Goal: Information Seeking & Learning: Check status

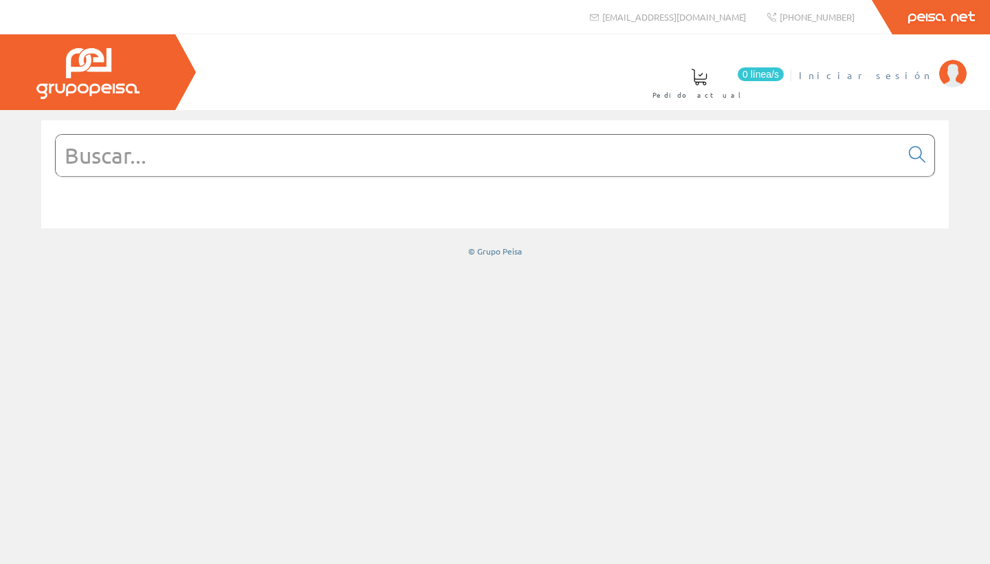
click at [896, 78] on span "Iniciar sesión" at bounding box center [865, 75] width 133 height 14
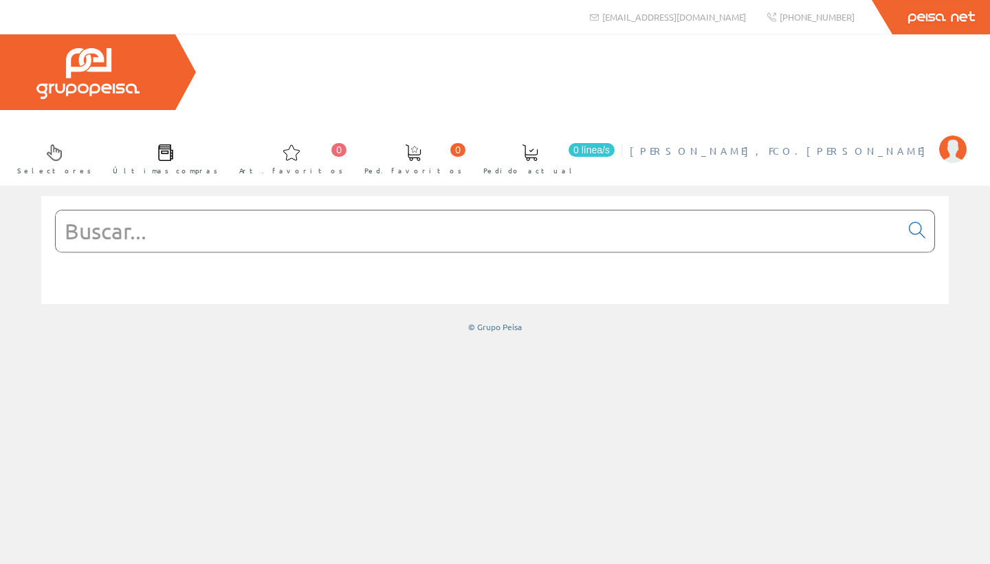
click at [864, 144] on span "[PERSON_NAME], FCO.[PERSON_NAME]" at bounding box center [781, 151] width 303 height 14
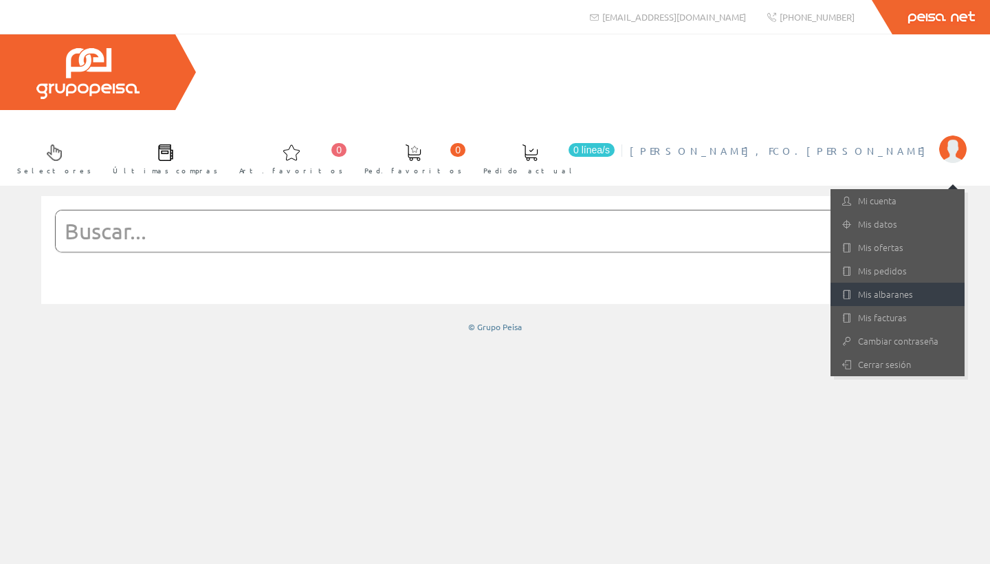
click at [901, 283] on link "Mis albaranes" at bounding box center [898, 294] width 134 height 23
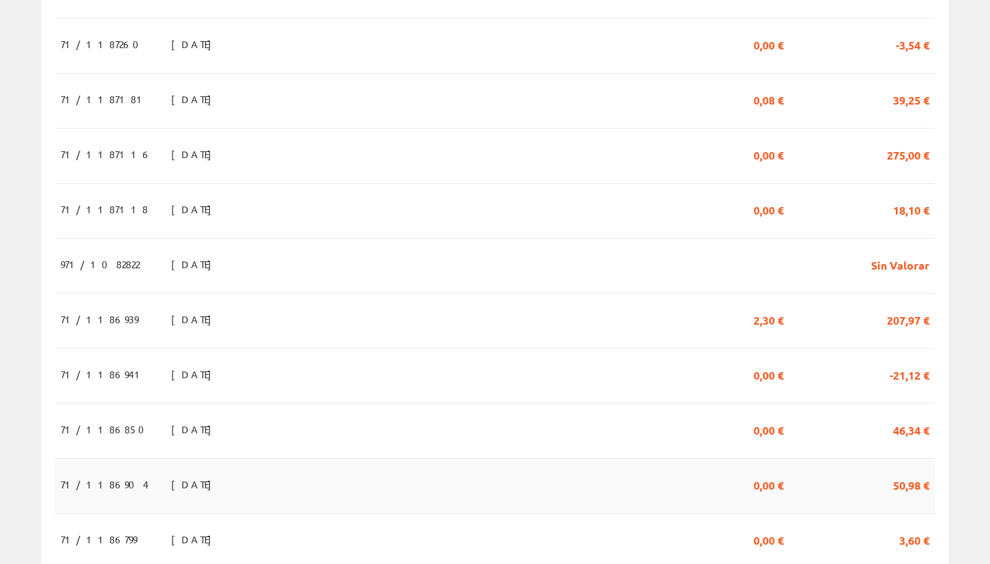
scroll to position [516, 0]
click at [914, 254] on span "Sin Valorar" at bounding box center [900, 265] width 58 height 23
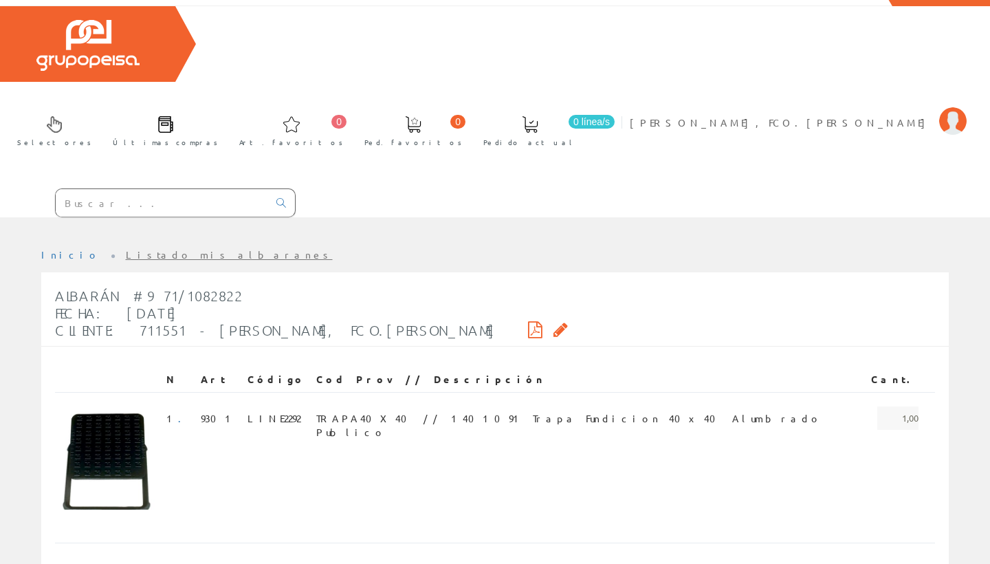
scroll to position [28, 0]
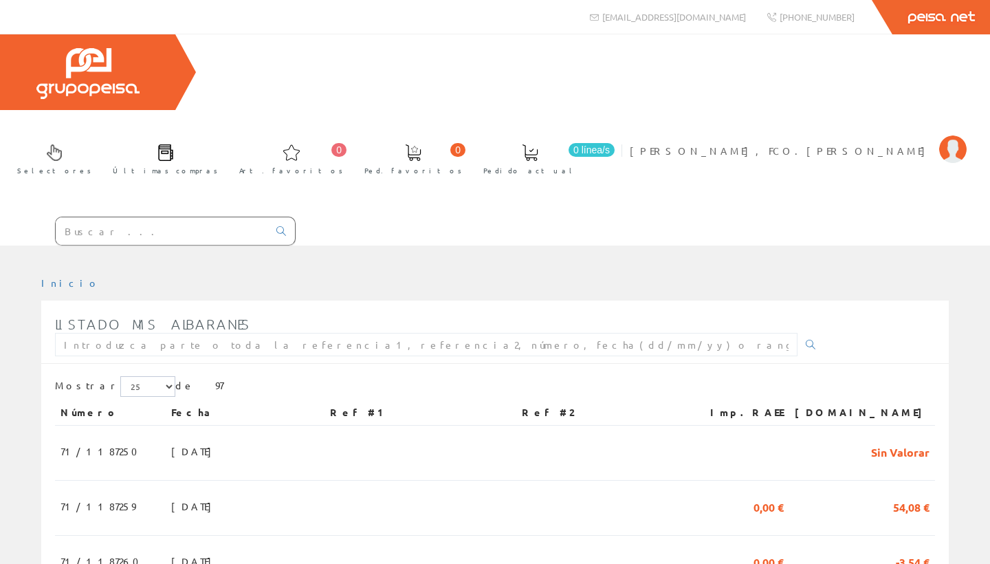
scroll to position [516, 0]
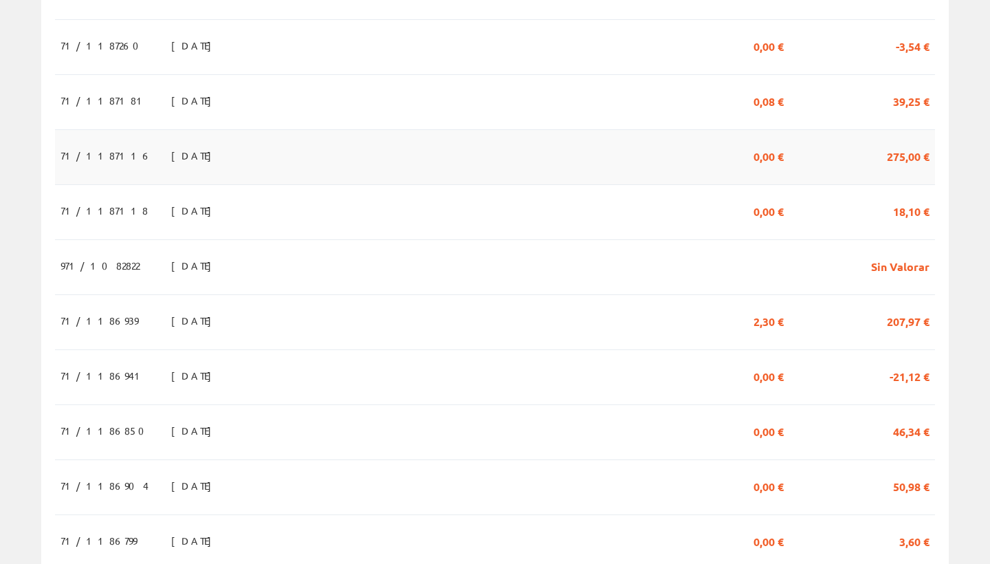
click at [901, 144] on span "275,00 €" at bounding box center [908, 155] width 43 height 23
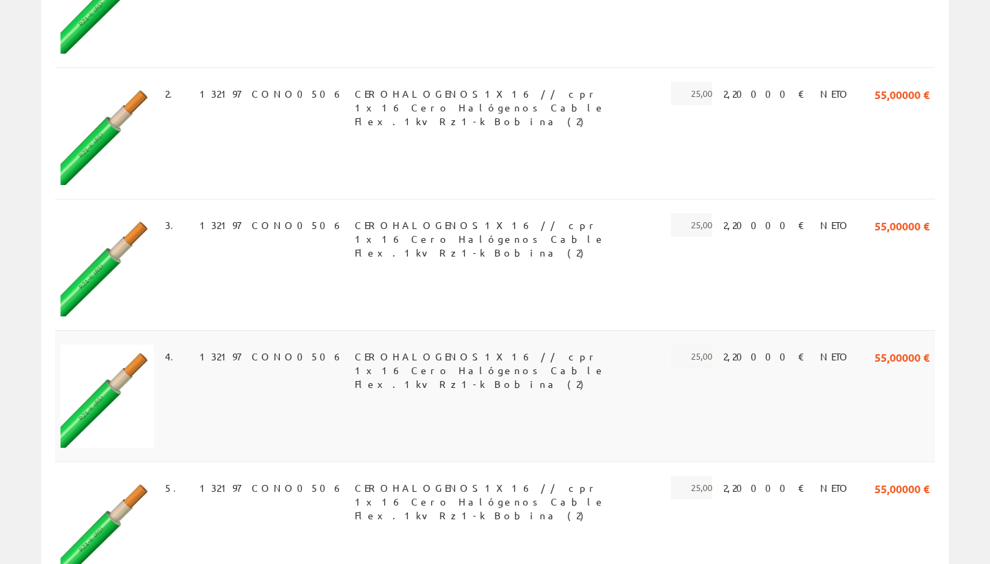
scroll to position [485, 0]
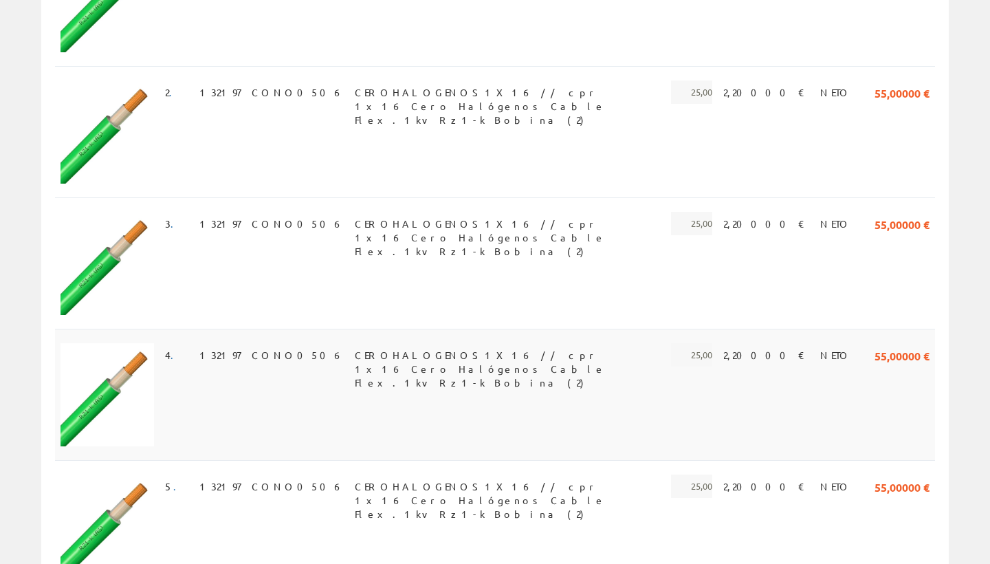
click at [448, 343] on span "CEROHALOGENOS1X16 // cpr 1x16 Cero Halógenos Cable Flex.1kv Rz1-k Bobina (2)" at bounding box center [504, 354] width 299 height 23
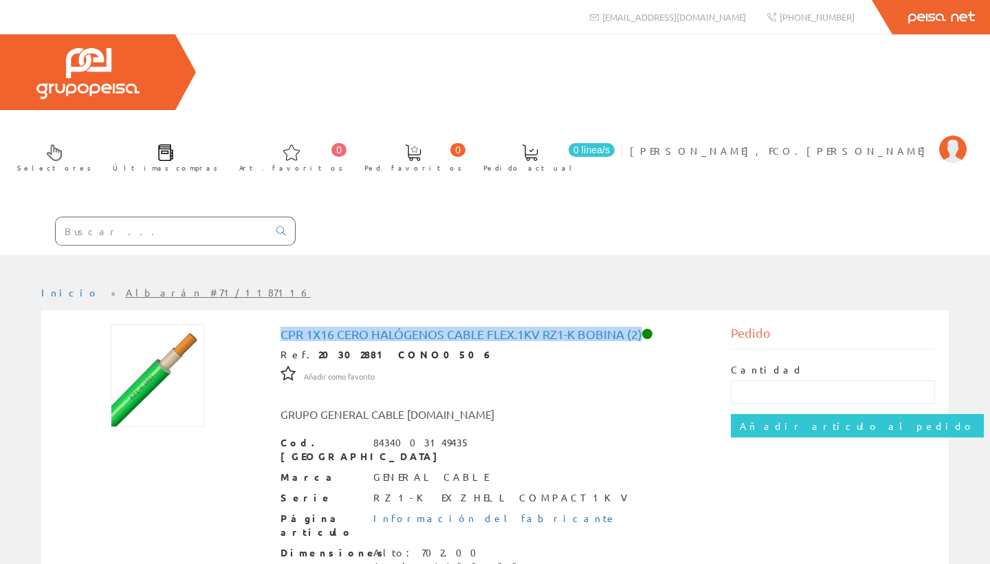
drag, startPoint x: 644, startPoint y: 257, endPoint x: 281, endPoint y: 251, distance: 363.1
click at [281, 327] on h1 "cpr 1x16 Cero Halógenos Cable Flex.1kv Rz1-k Bobina (2)" at bounding box center [496, 334] width 430 height 14
copy h1 "cpr 1x16 Cero Halógenos Cable Flex.1kv Rz1-k Bobina (2)"
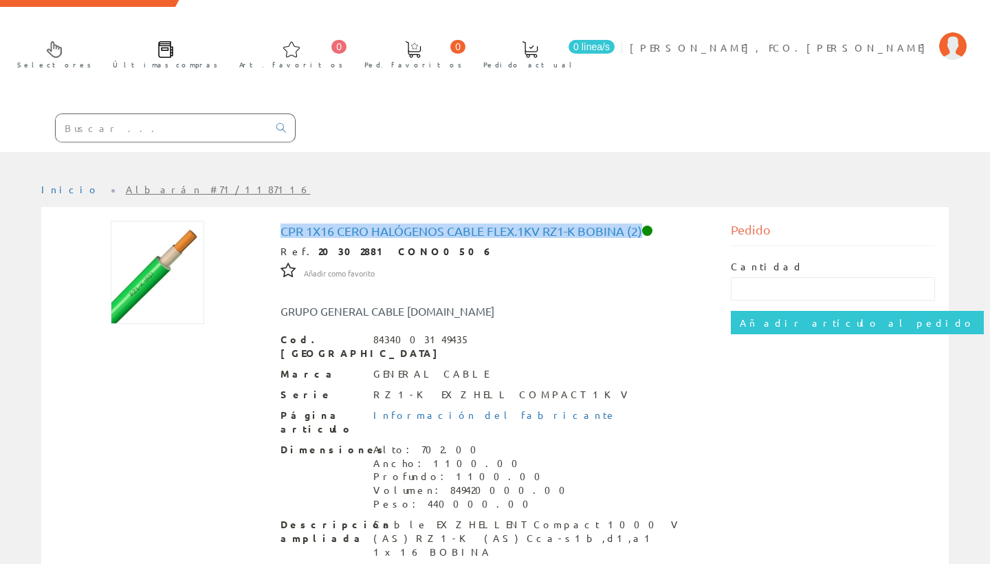
scroll to position [102, 0]
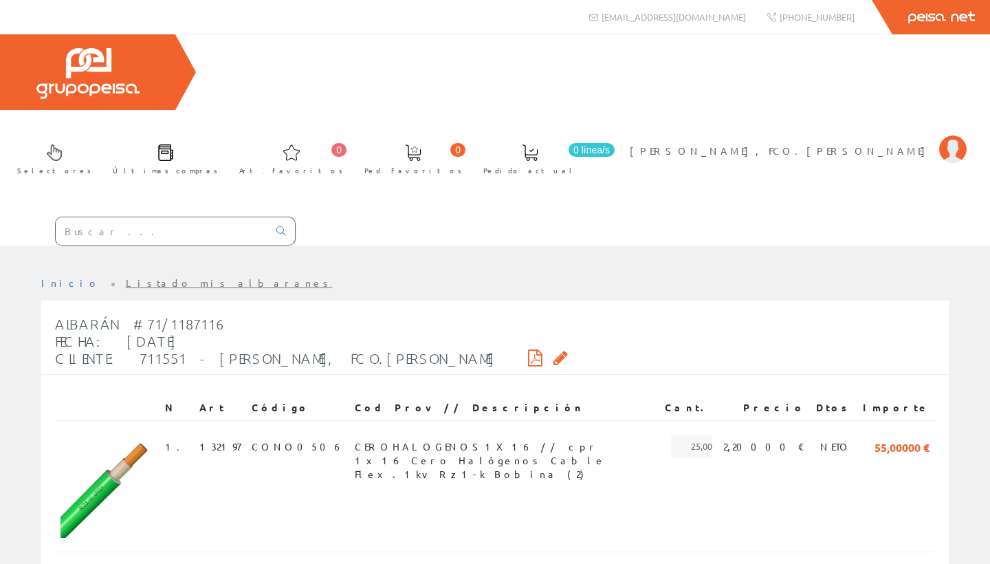
scroll to position [485, 0]
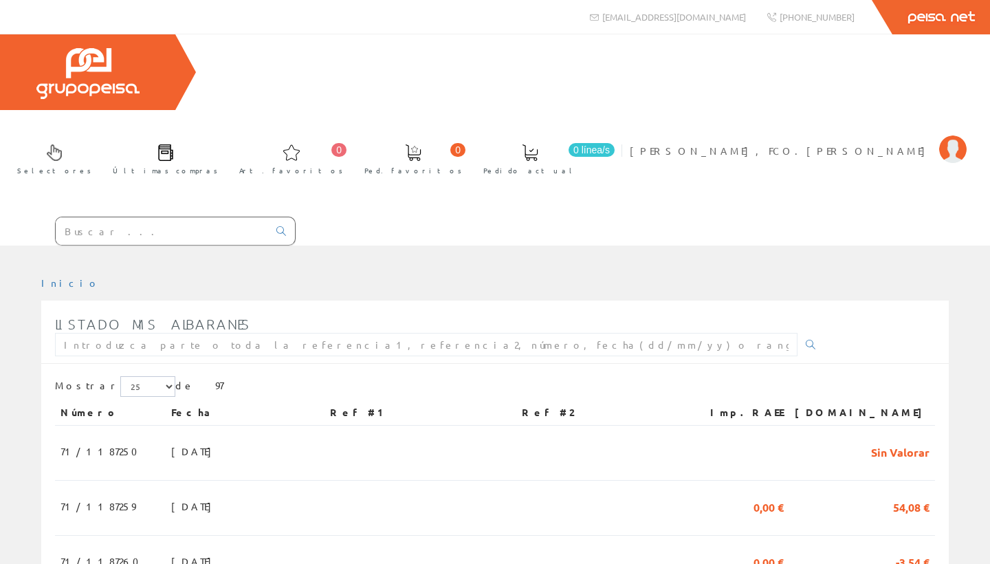
scroll to position [516, 0]
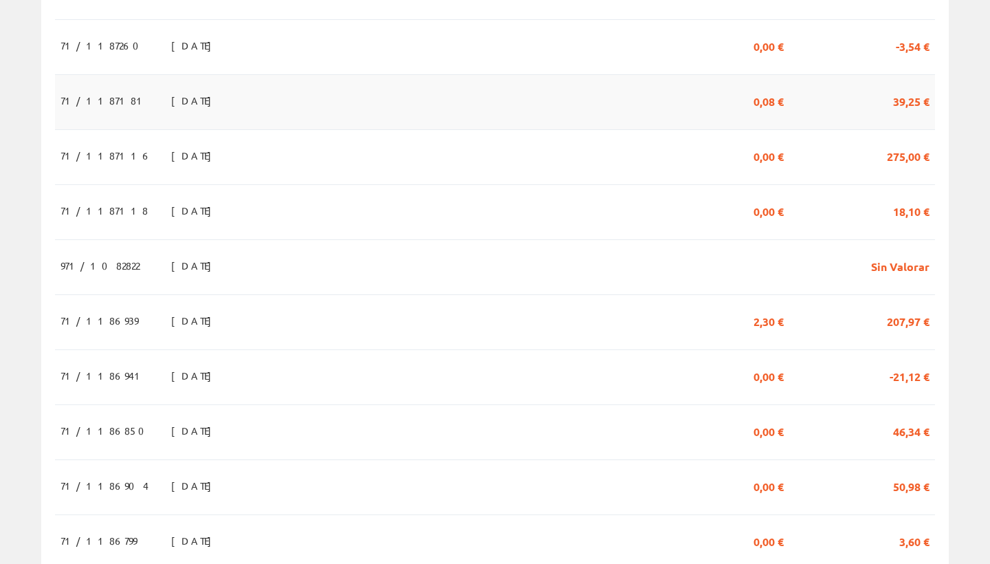
click at [905, 89] on span "39,25 €" at bounding box center [911, 100] width 36 height 23
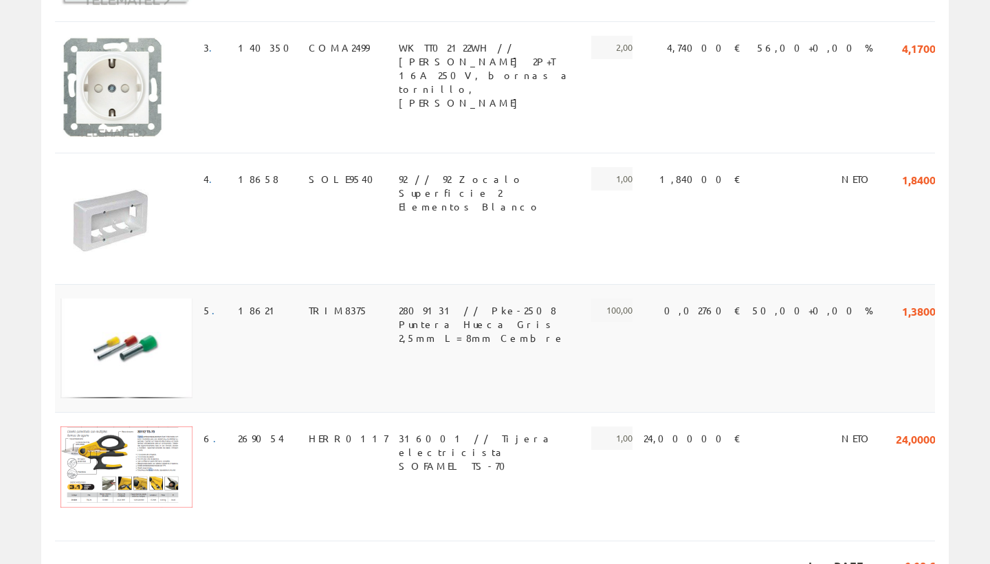
scroll to position [646, 0]
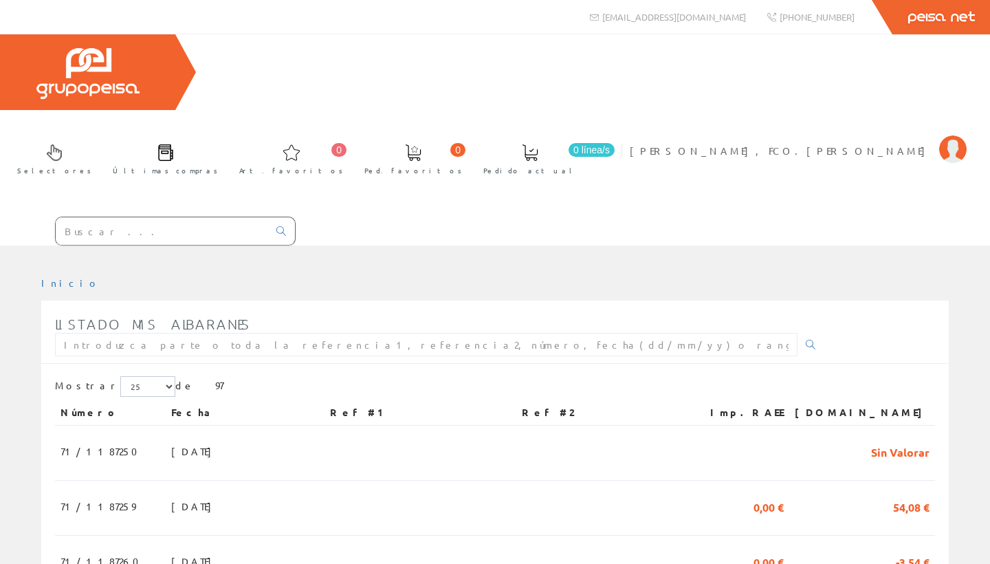
scroll to position [516, 0]
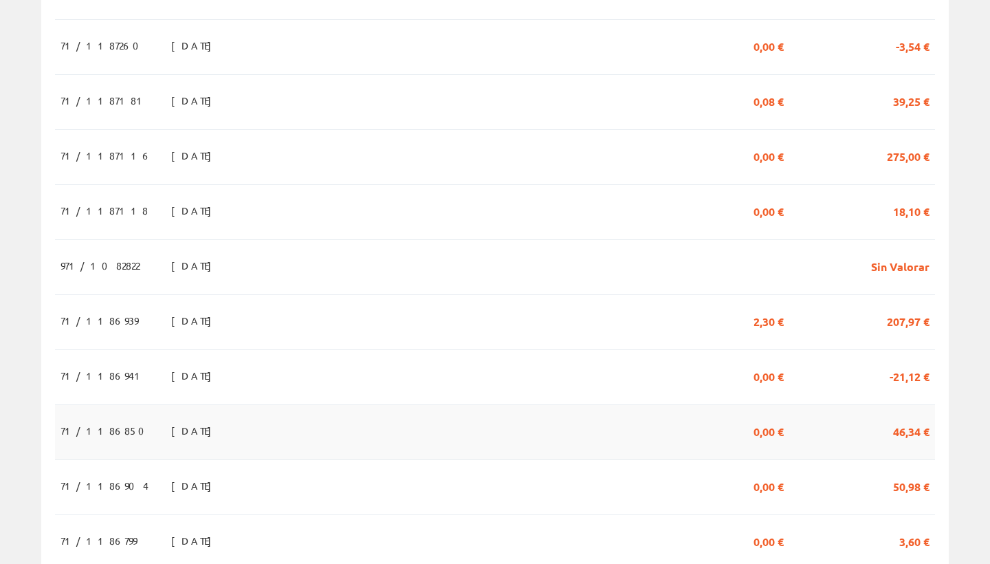
click at [920, 419] on span "46,34 €" at bounding box center [911, 430] width 36 height 23
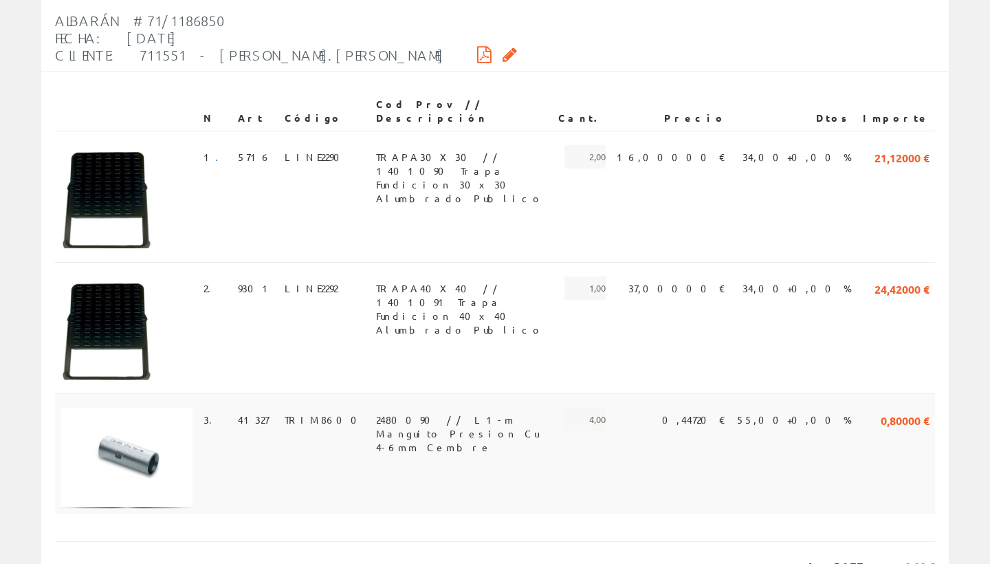
scroll to position [303, 0]
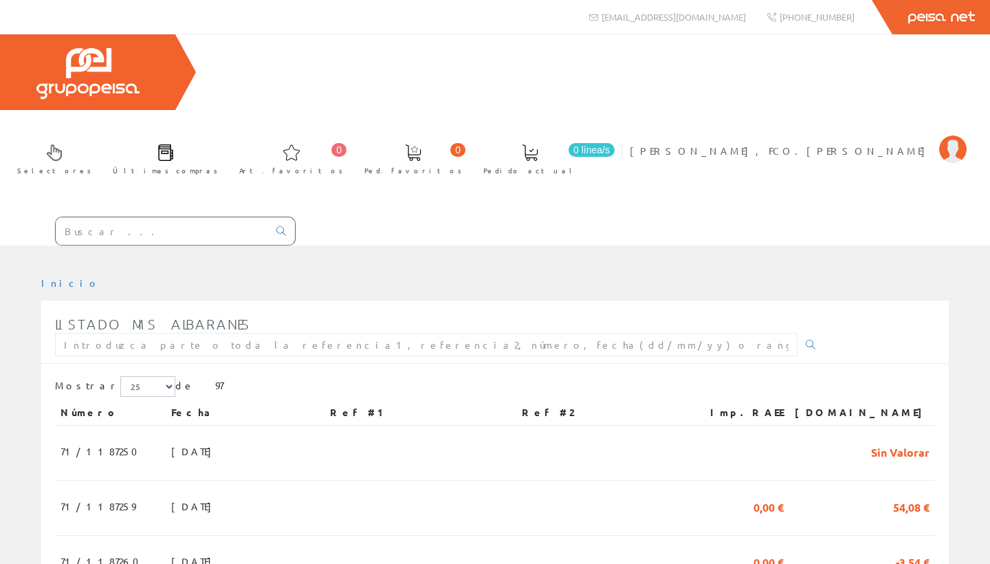
scroll to position [516, 0]
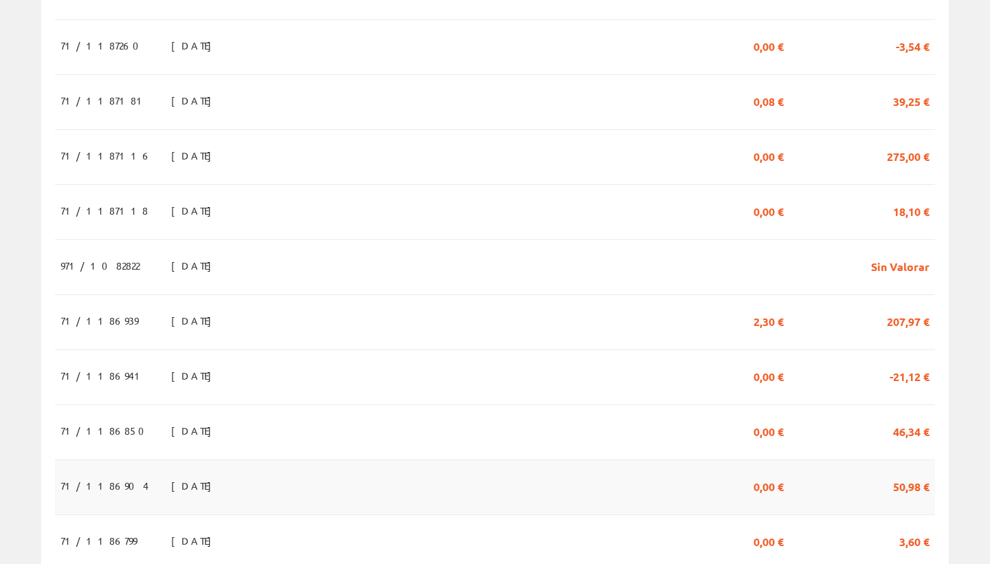
click at [911, 474] on span "50,98 €" at bounding box center [911, 485] width 36 height 23
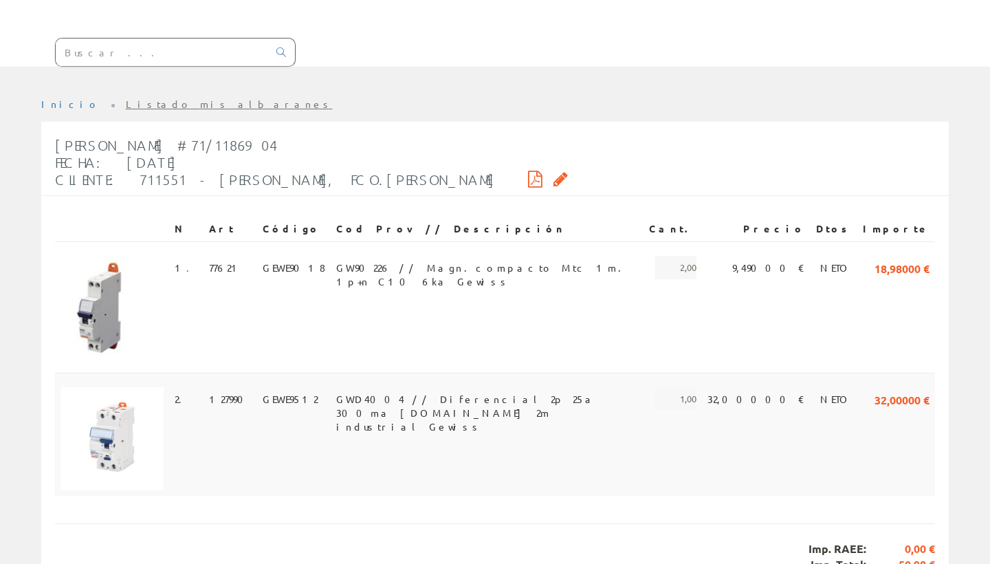
scroll to position [174, 0]
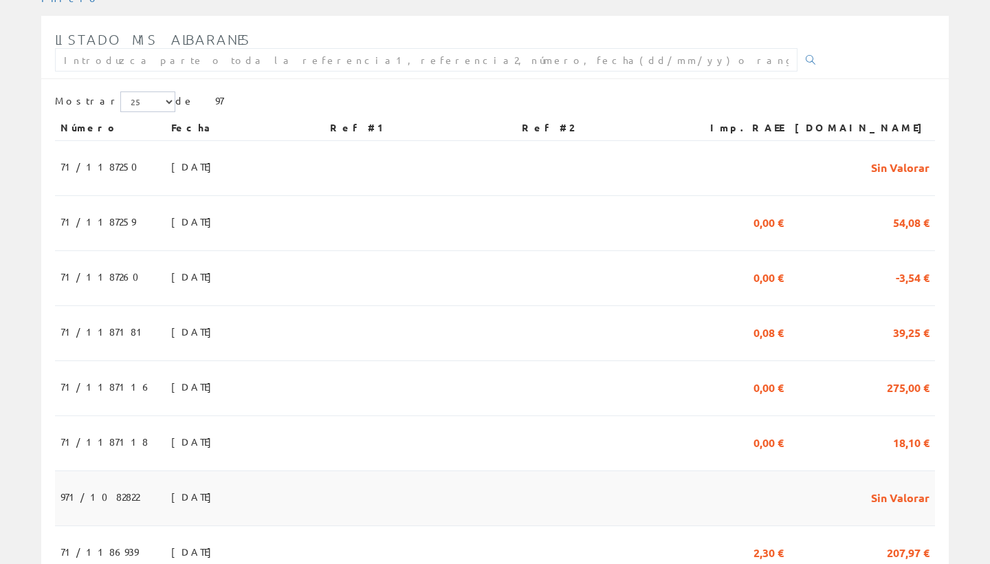
scroll to position [281, 0]
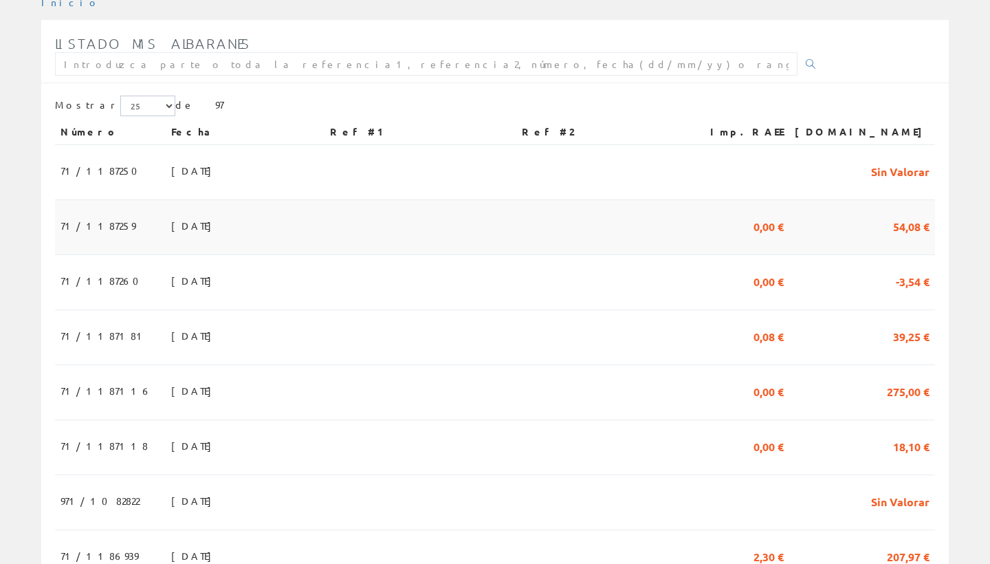
click at [908, 214] on span "54,08 €" at bounding box center [911, 225] width 36 height 23
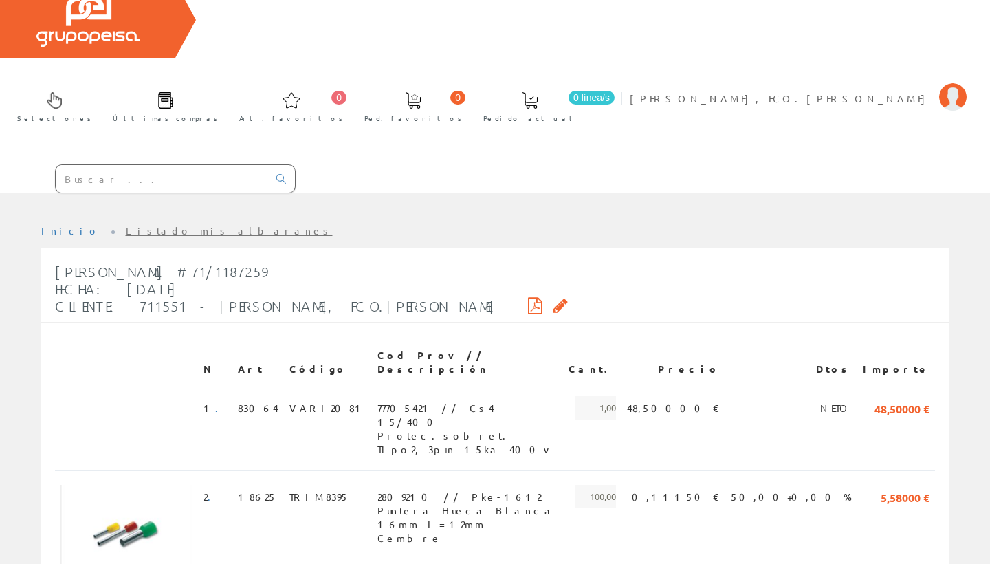
scroll to position [54, 0]
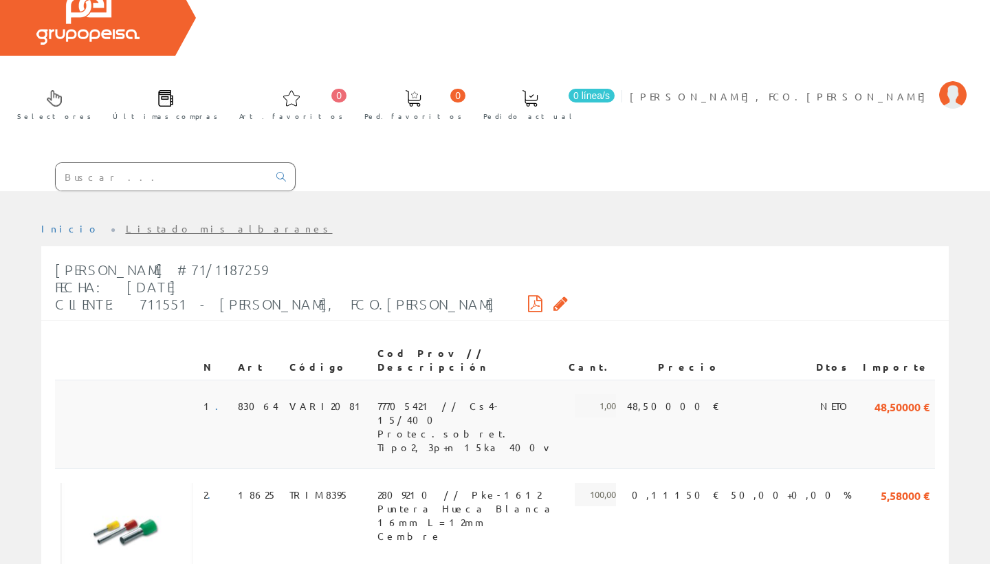
click at [558, 394] on span "77705421 // Cs4-15/400 Protec.sobret. Tipo2, 3p+n 15ka 400v" at bounding box center [467, 405] width 180 height 23
click at [539, 394] on span "77705421 // Cs4-15/400 Protec.sobret. Tipo2, 3p+n 15ka 400v" at bounding box center [467, 405] width 180 height 23
click at [548, 394] on span "77705421 // Cs4-15/400 Protec.sobret. Tipo2, 3p+n 15ka 400v" at bounding box center [467, 405] width 180 height 23
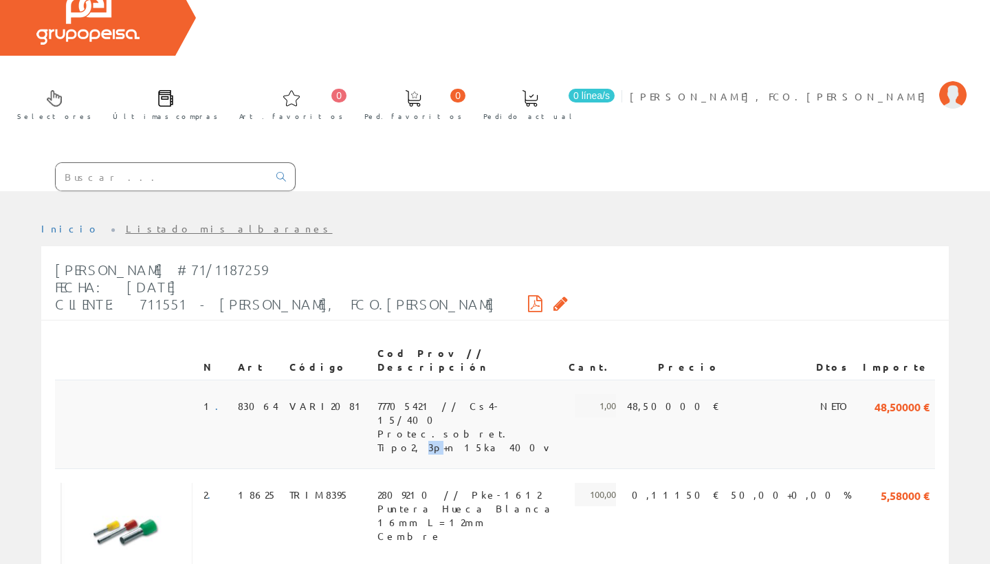
click at [548, 394] on span "77705421 // Cs4-15/400 Protec.sobret. Tipo2, 3p+n 15ka 400v" at bounding box center [467, 405] width 180 height 23
click at [322, 380] on td "VARI2081" at bounding box center [328, 424] width 88 height 89
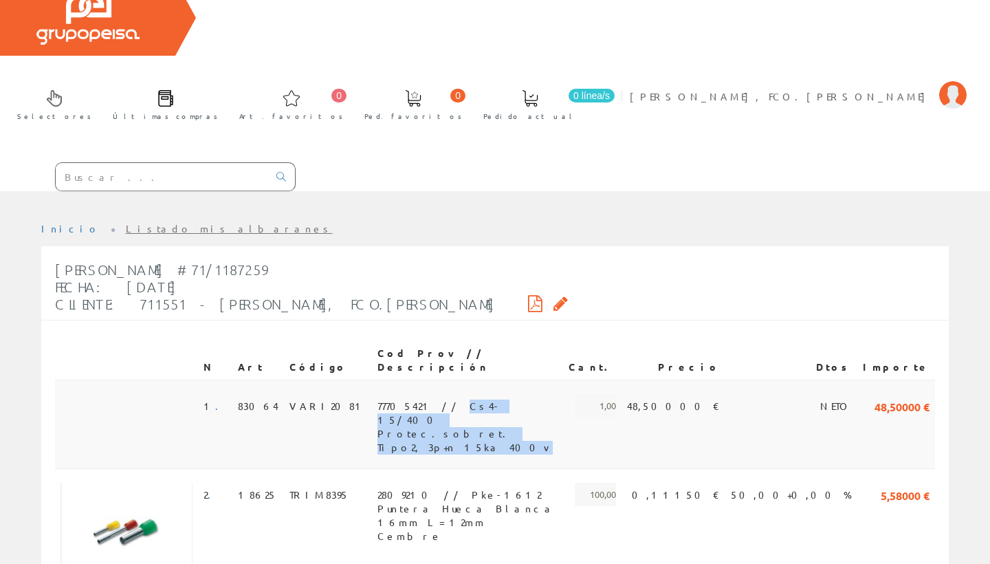
drag, startPoint x: 611, startPoint y: 315, endPoint x: 396, endPoint y: 308, distance: 214.6
click at [396, 380] on td "77705421 // Cs4-15/400 Protec.sobret. Tipo2, 3p+n 15ka 400v" at bounding box center [467, 424] width 191 height 89
copy span "Cs4-15/400 Protec.sobret. Tipo2, 3p+n 15ka 400v"
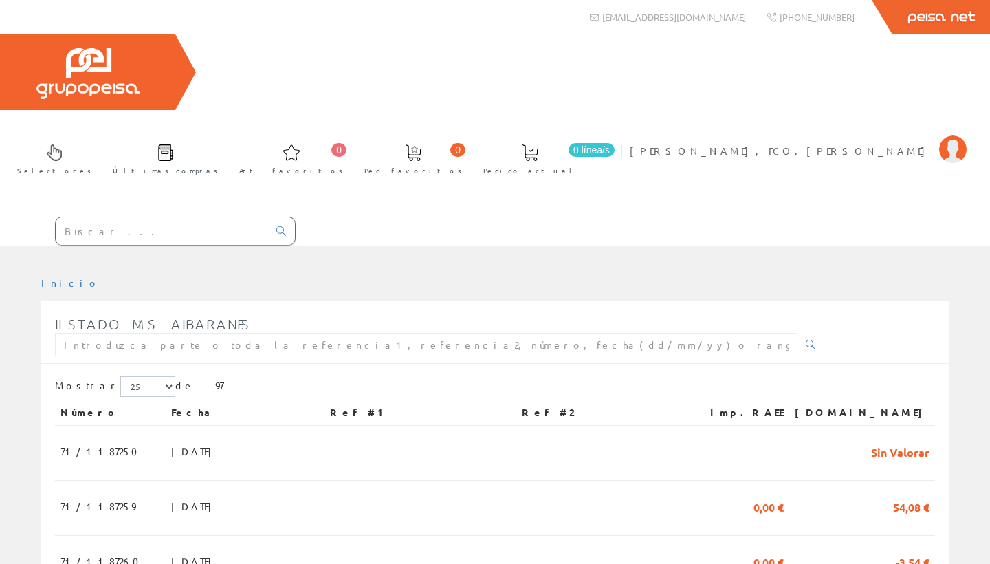
scroll to position [281, 0]
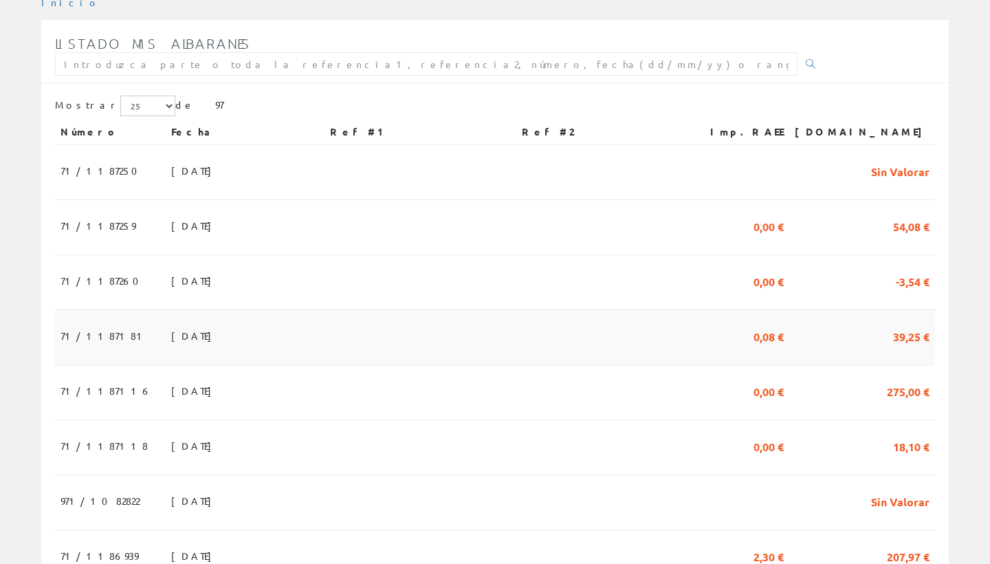
click at [901, 324] on span "39,25 €" at bounding box center [911, 335] width 36 height 23
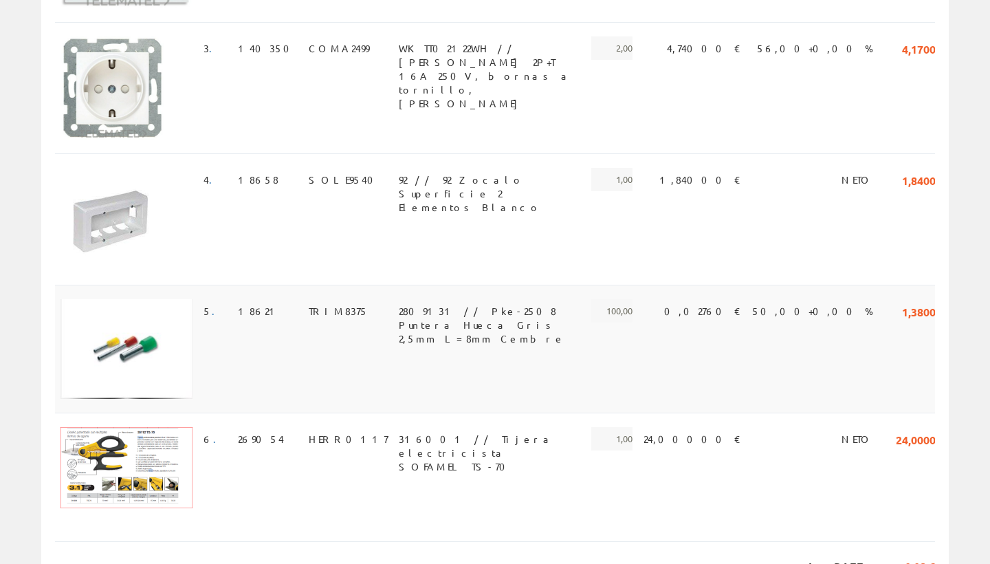
scroll to position [646, 0]
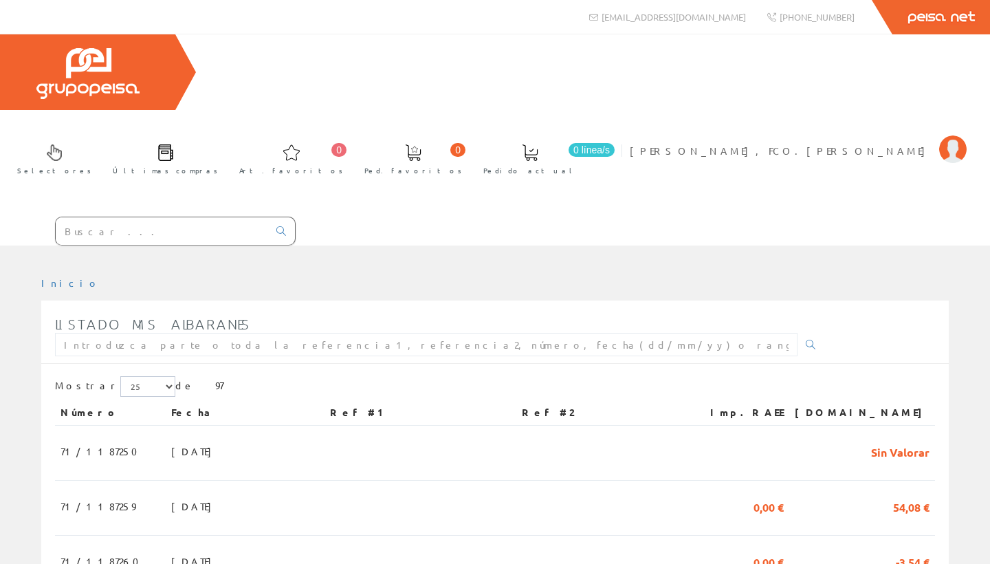
scroll to position [281, 0]
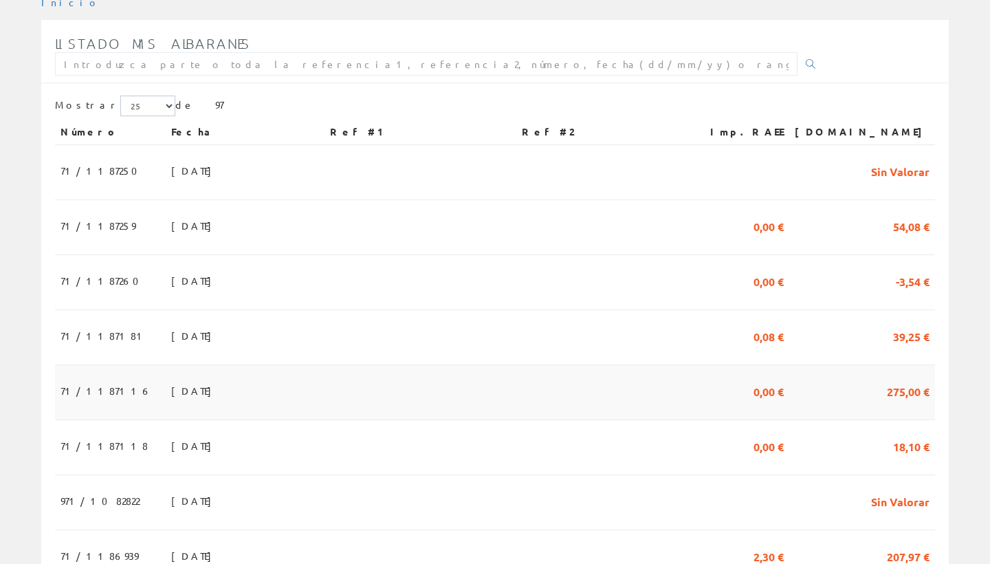
click at [908, 379] on span "275,00 €" at bounding box center [908, 390] width 43 height 23
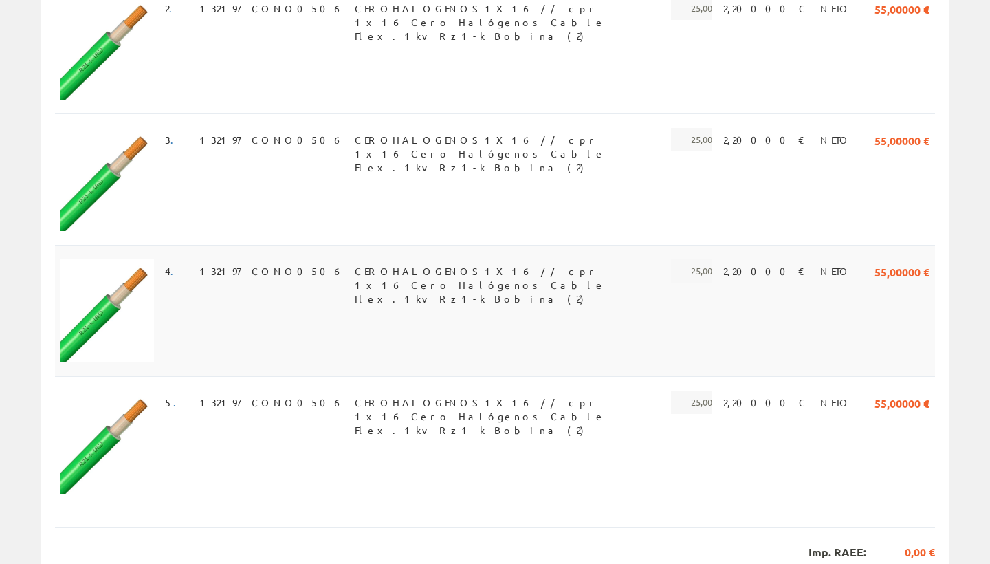
scroll to position [565, 0]
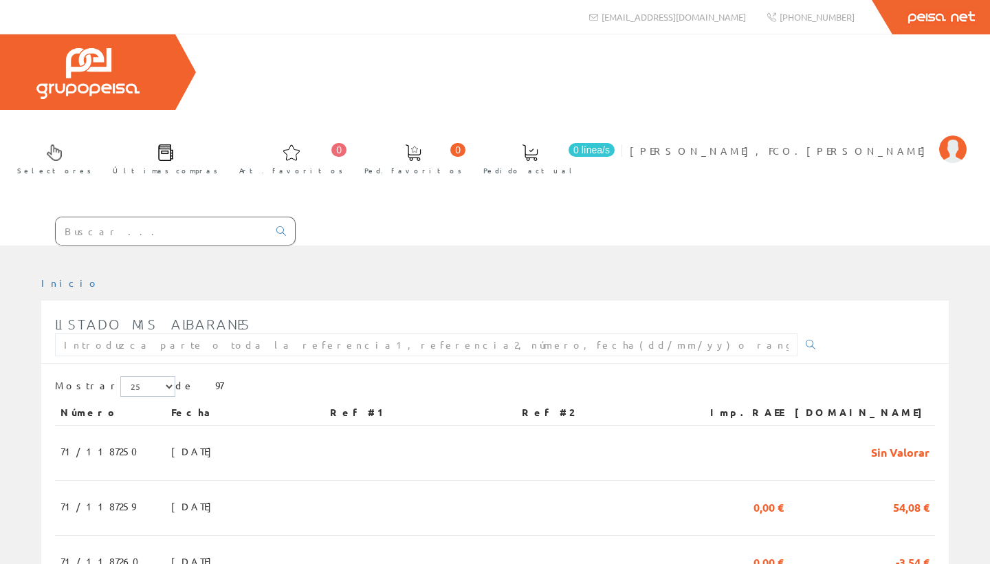
scroll to position [281, 0]
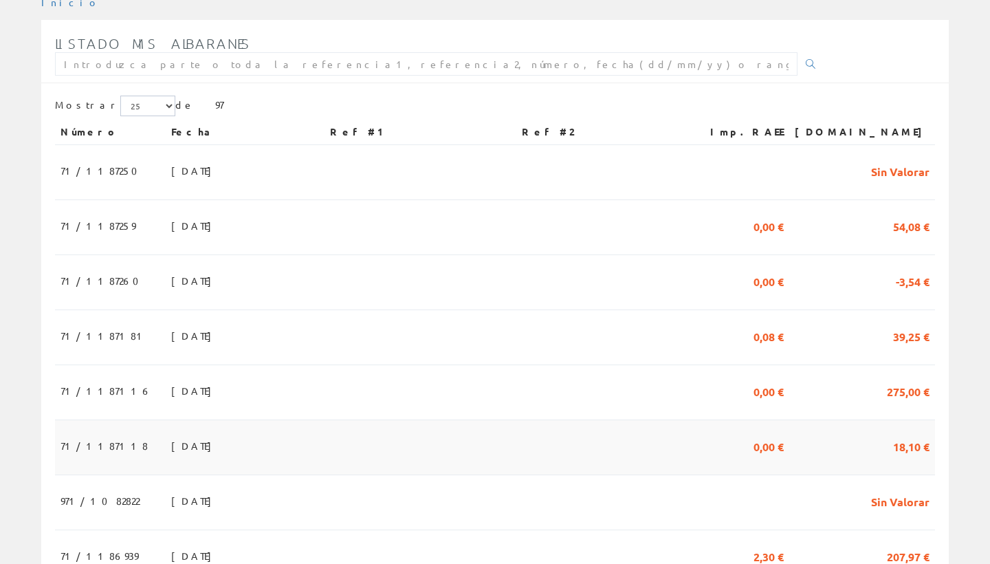
click at [906, 434] on span "18,10 €" at bounding box center [911, 445] width 36 height 23
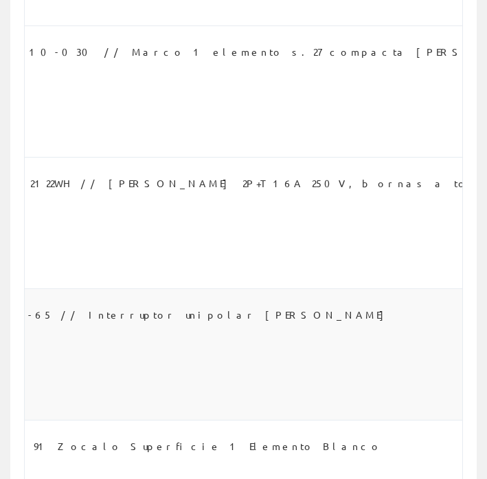
scroll to position [481, 0]
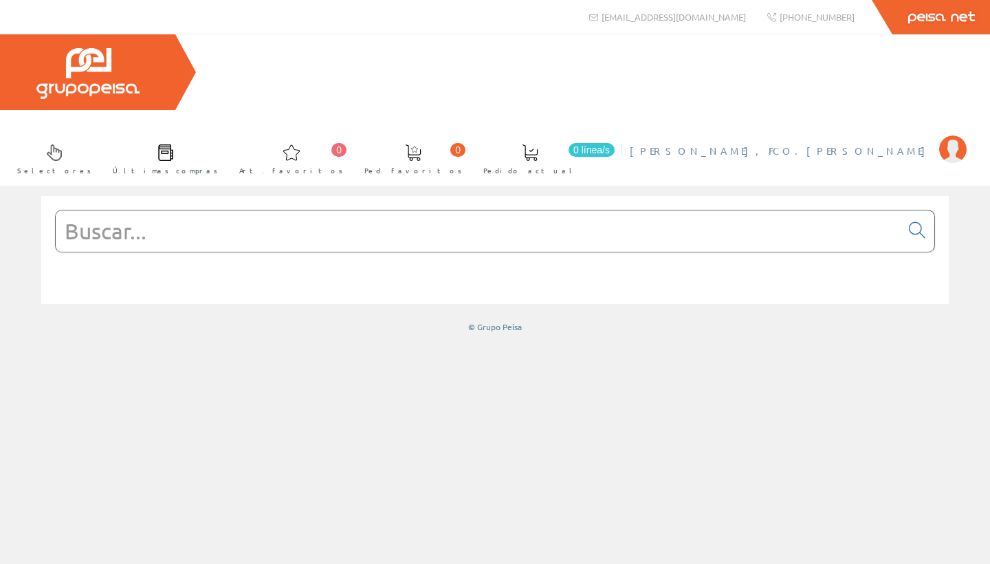
click at [835, 144] on span "[PERSON_NAME], FCO.[PERSON_NAME]" at bounding box center [781, 151] width 303 height 14
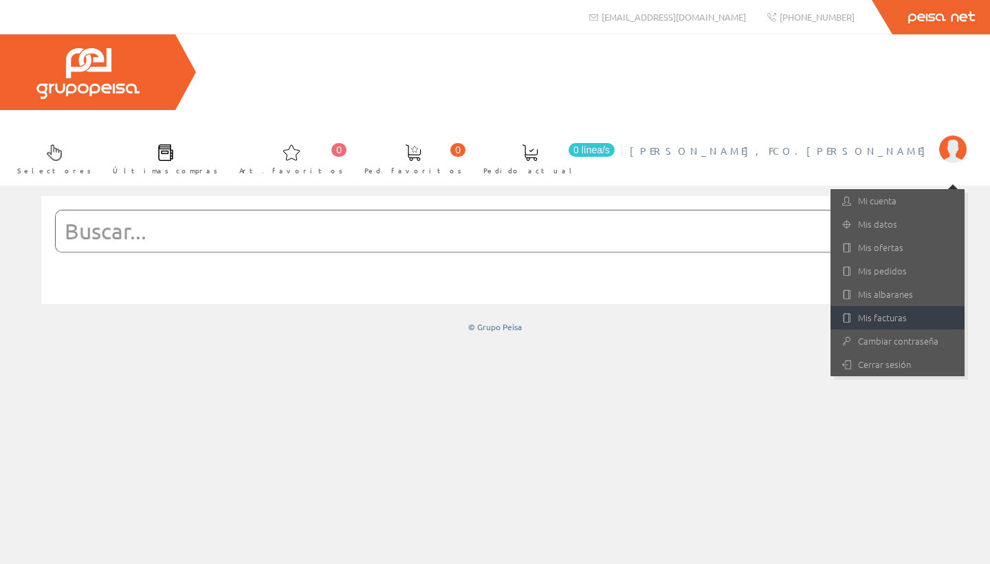
click at [887, 306] on link "Mis facturas" at bounding box center [898, 317] width 134 height 23
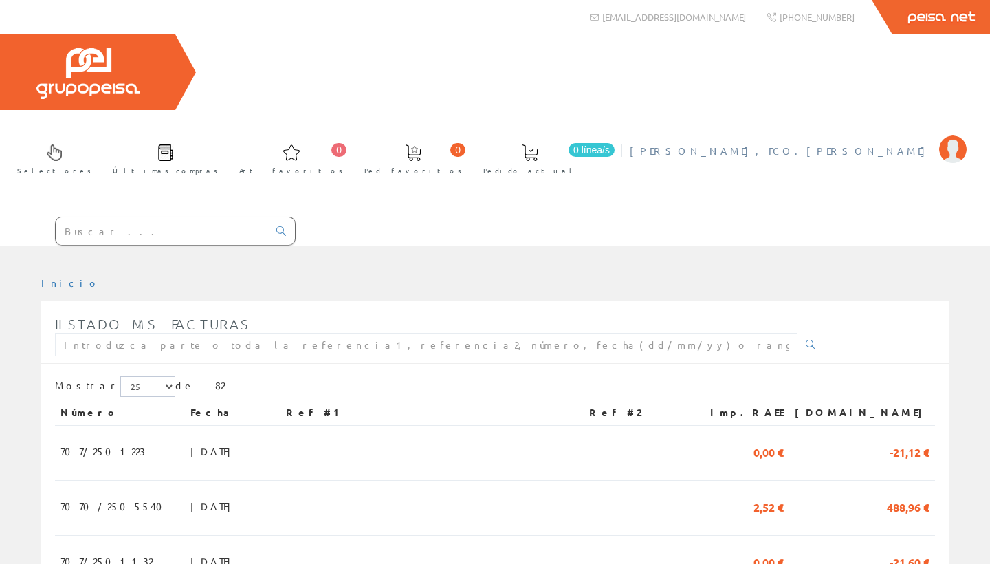
click at [908, 144] on span "[PERSON_NAME], FCO.[PERSON_NAME]" at bounding box center [781, 151] width 303 height 14
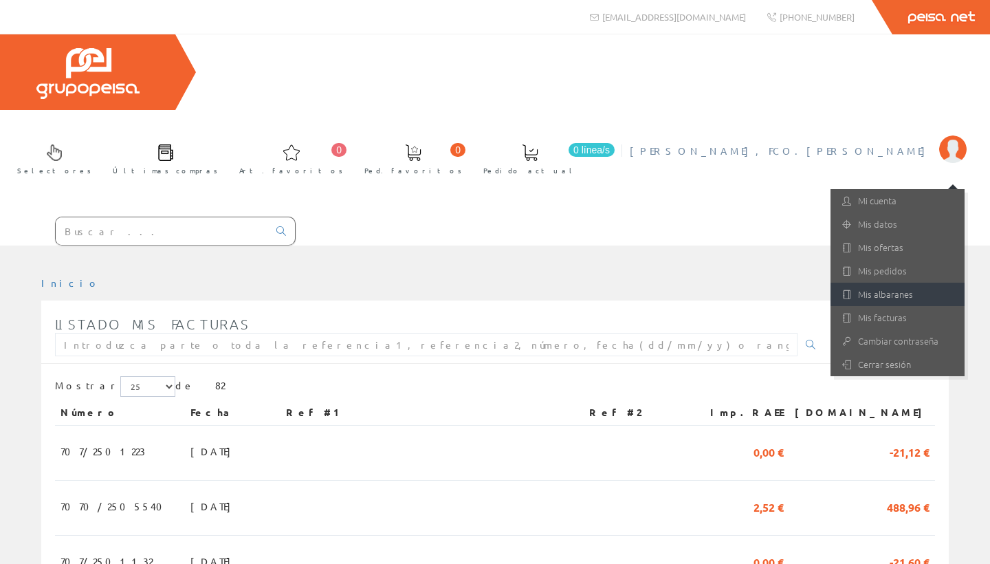
click at [898, 283] on link "Mis albaranes" at bounding box center [898, 294] width 134 height 23
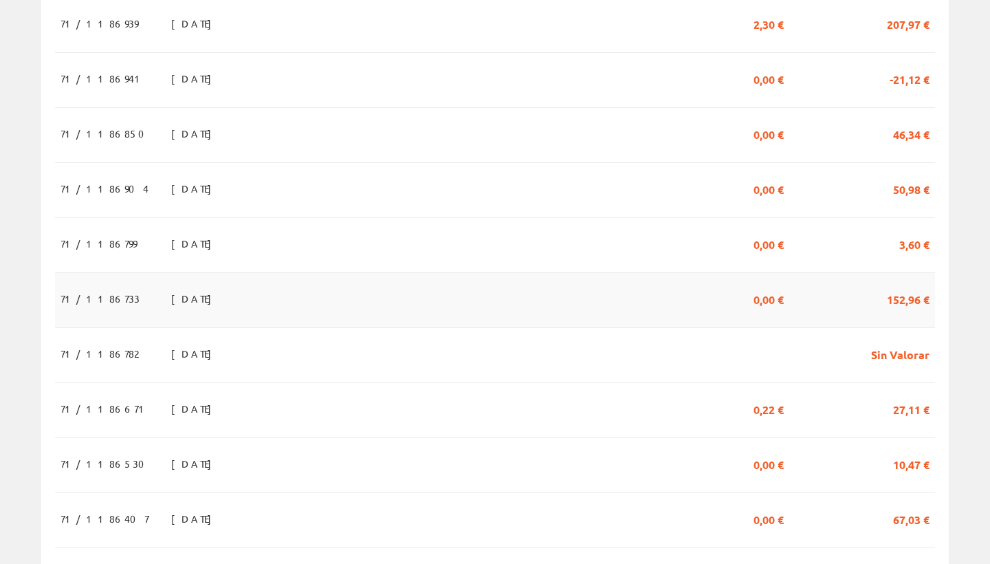
scroll to position [814, 0]
click at [920, 395] on span "27,11 €" at bounding box center [911, 406] width 36 height 23
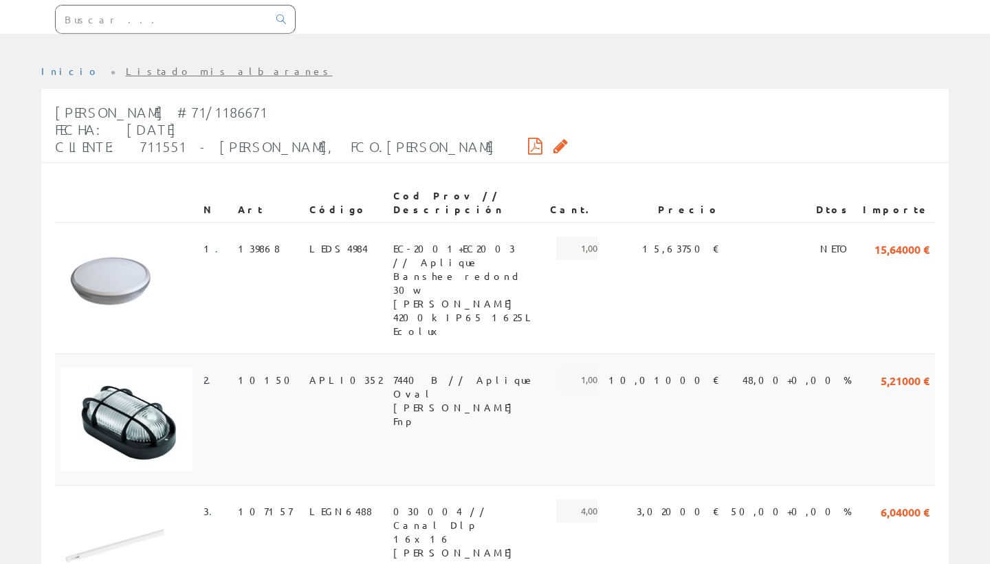
scroll to position [213, 0]
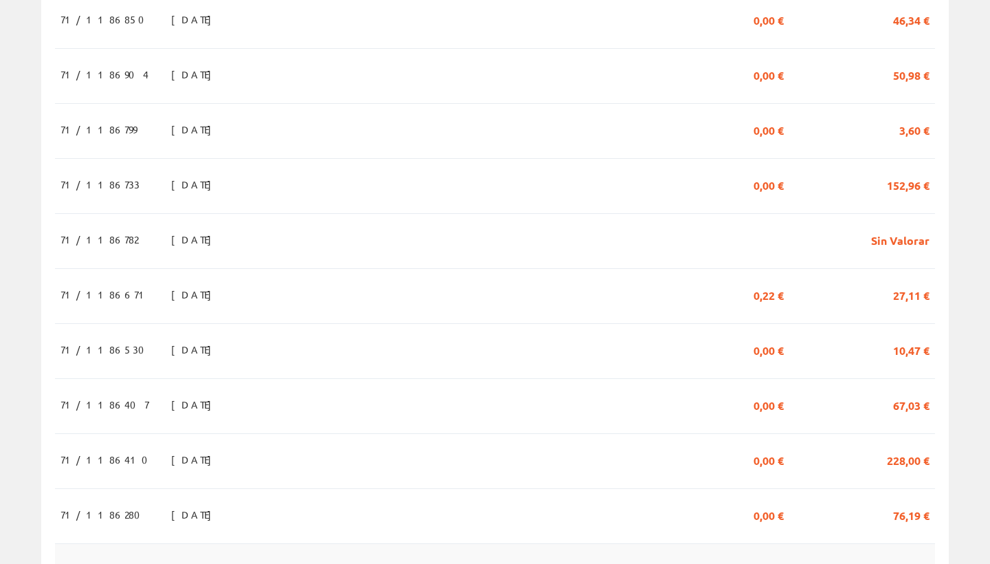
scroll to position [932, 0]
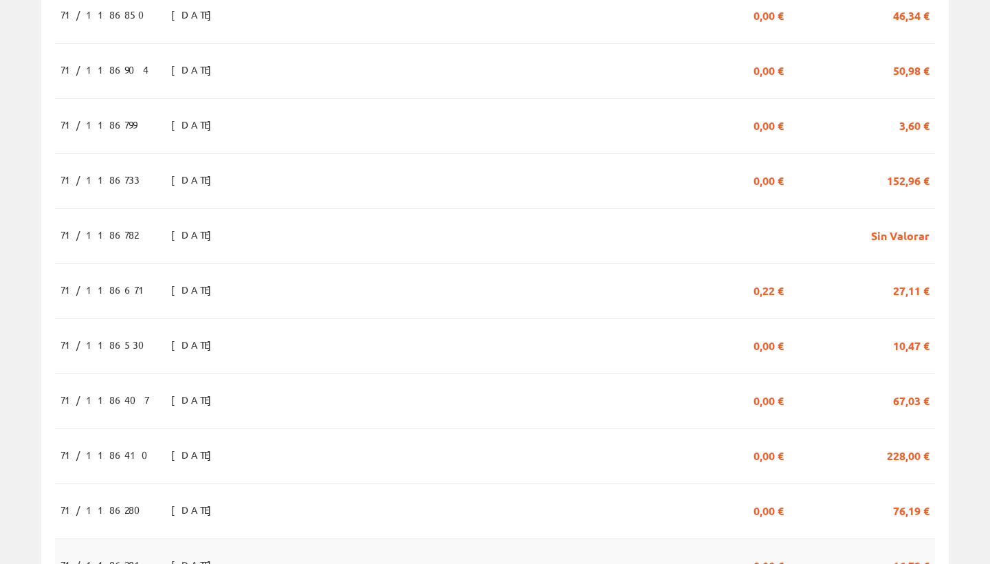
click at [918, 553] on span "16,72 €" at bounding box center [911, 564] width 36 height 23
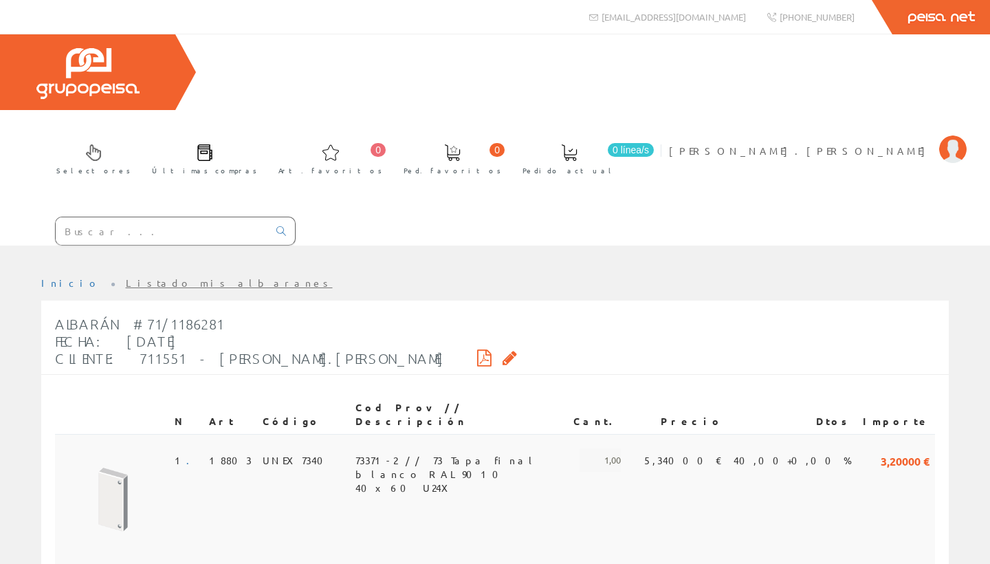
scroll to position [174, 0]
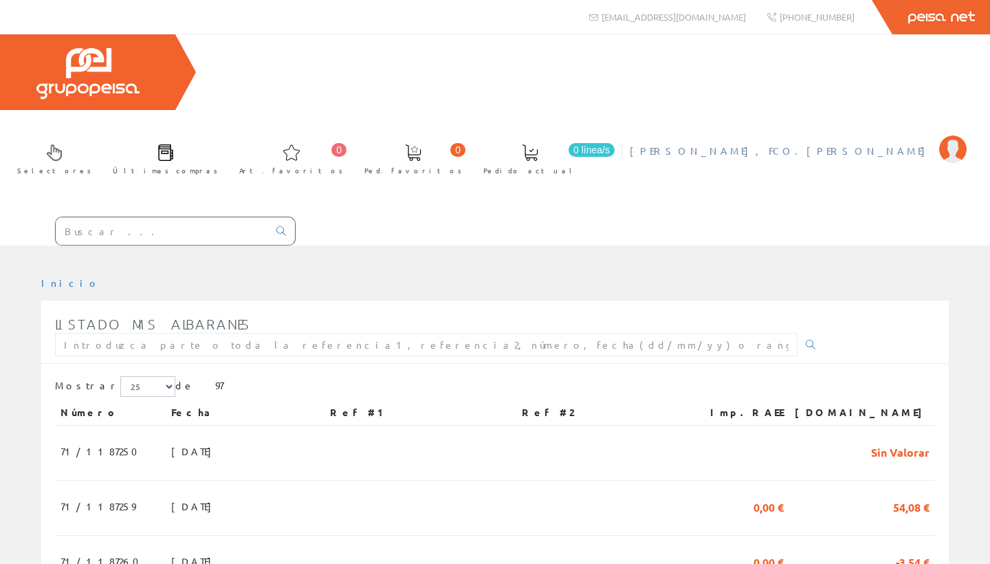
click at [927, 144] on span "[PERSON_NAME], FCO.[PERSON_NAME]" at bounding box center [781, 151] width 303 height 14
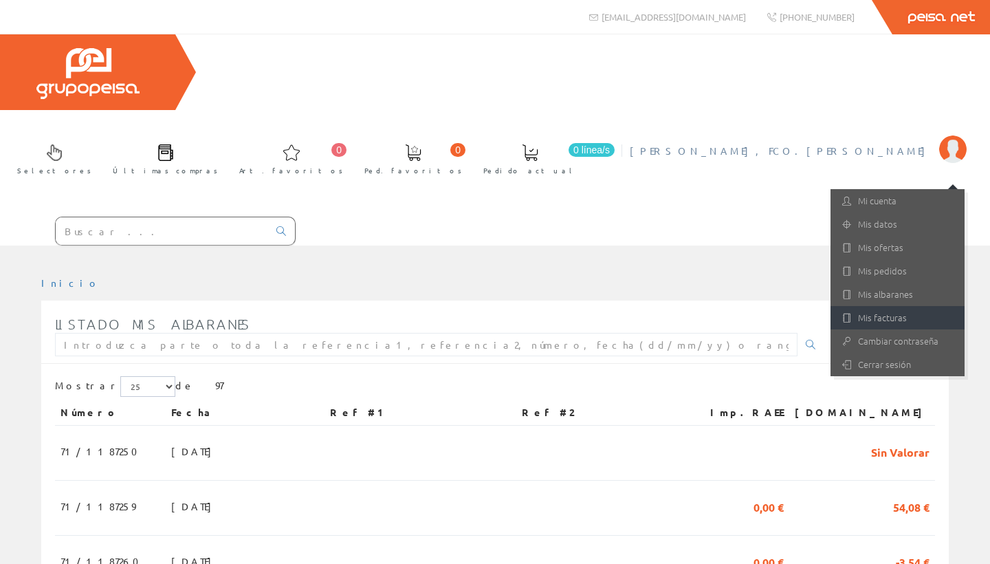
click at [888, 306] on link "Mis facturas" at bounding box center [898, 317] width 134 height 23
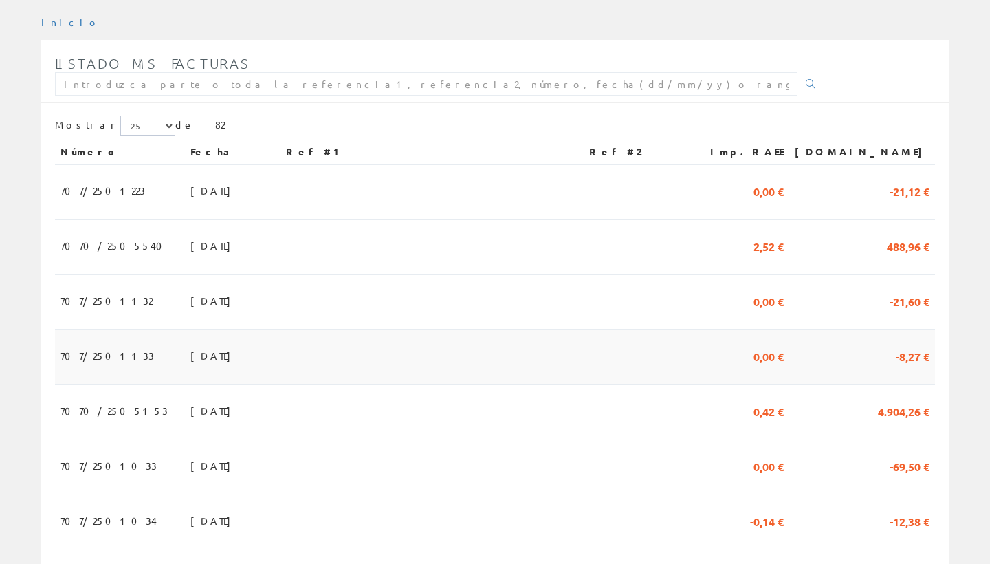
scroll to position [262, 0]
click at [892, 397] on span "4.904,26 €" at bounding box center [904, 408] width 52 height 23
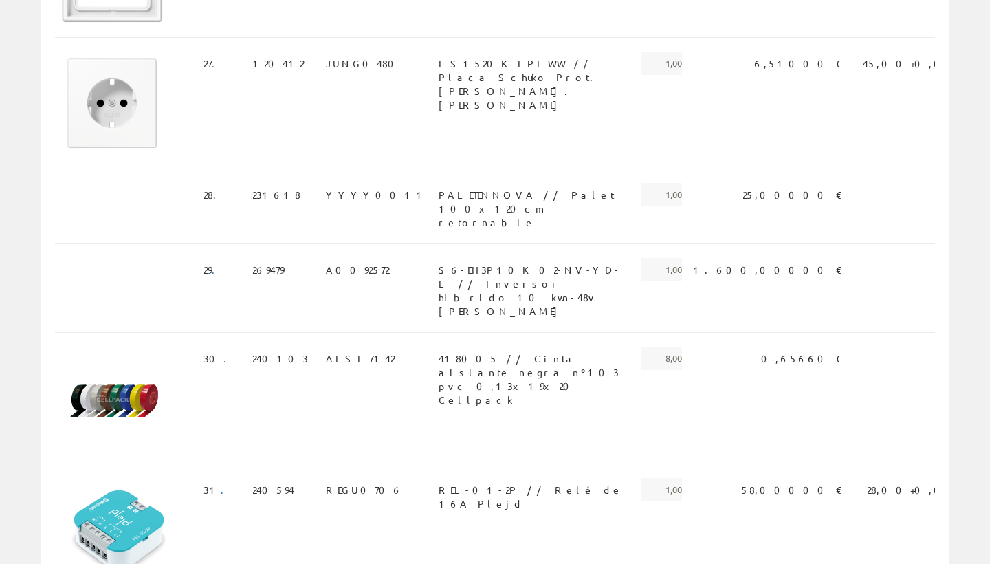
scroll to position [3459, 0]
drag, startPoint x: 641, startPoint y: 195, endPoint x: 342, endPoint y: 191, distance: 298.4
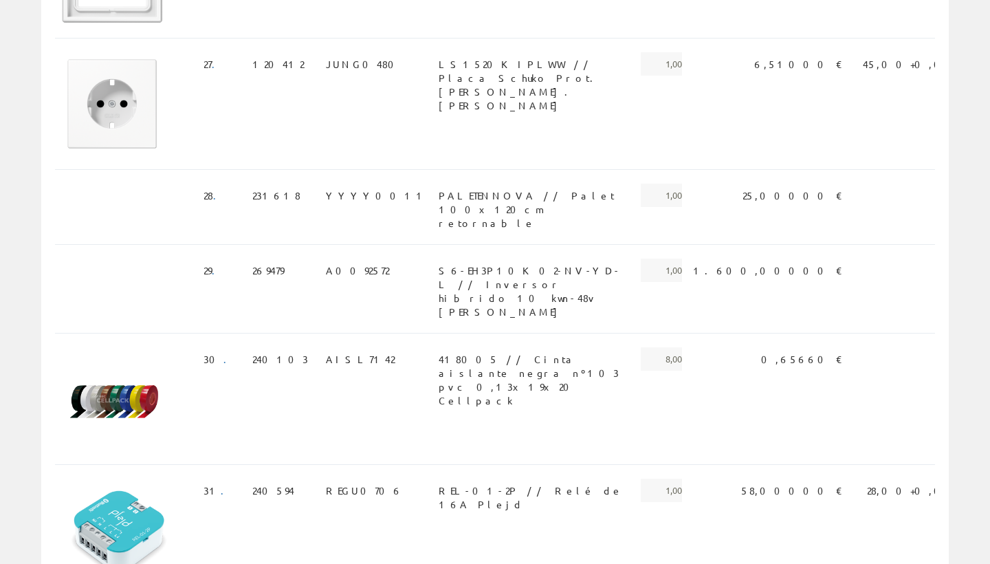
copy span "9AGR0194 // Kit Sondas ( Conjunto de sondas Aire Acondicionado )"
